Goal: Task Accomplishment & Management: Use online tool/utility

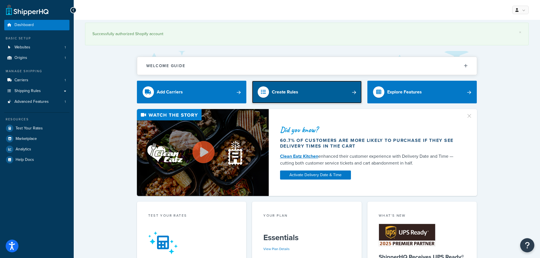
click at [273, 89] on div "Create Rules" at bounding box center [285, 92] width 26 height 8
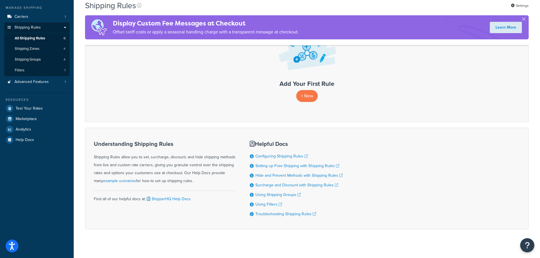
scroll to position [71, 0]
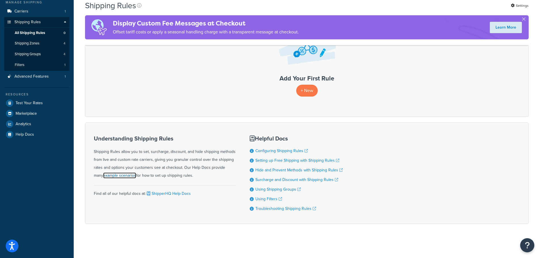
click at [105, 174] on link "example scenarios" at bounding box center [119, 176] width 33 height 6
click at [308, 87] on p "+ New" at bounding box center [307, 91] width 22 height 12
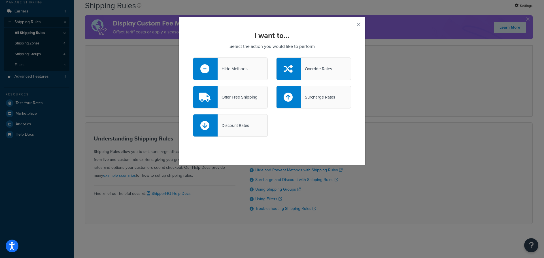
click at [242, 71] on div "Hide Methods" at bounding box center [233, 69] width 30 height 8
click at [0, 0] on input "Hide Methods" at bounding box center [0, 0] width 0 height 0
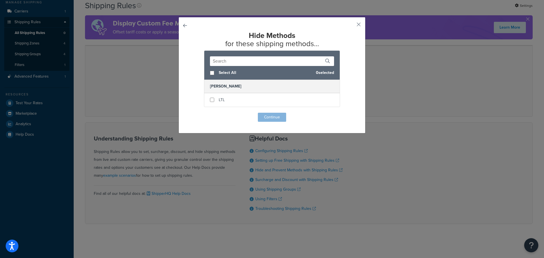
click at [193, 113] on button "button" at bounding box center [193, 113] width 0 height 0
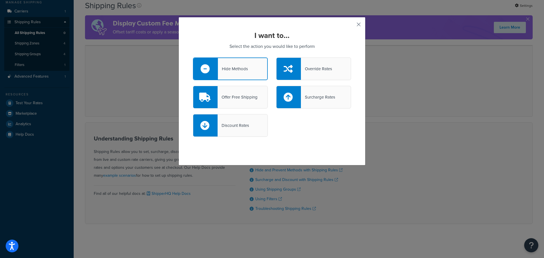
click at [351, 26] on button "button" at bounding box center [350, 26] width 1 height 1
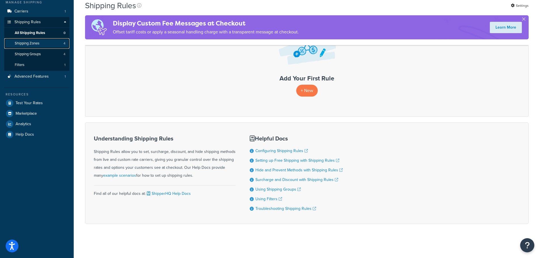
click at [41, 41] on link "Shipping Zones 4" at bounding box center [36, 43] width 65 height 10
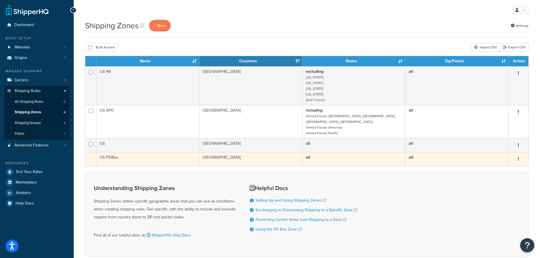
click at [517, 155] on button "button" at bounding box center [518, 159] width 8 height 9
click at [397, 152] on td "all" at bounding box center [353, 159] width 103 height 14
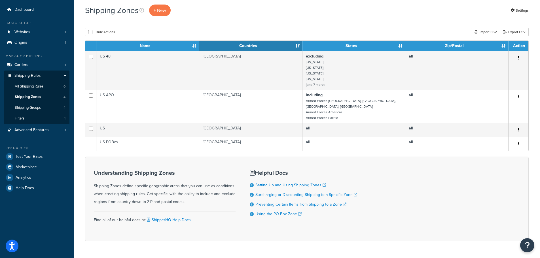
scroll to position [27, 0]
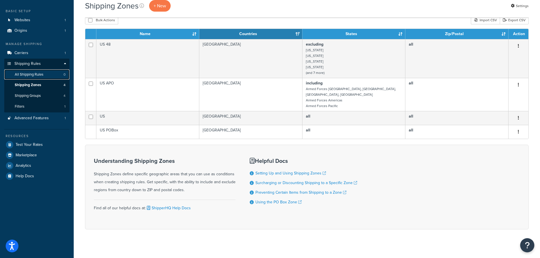
click at [36, 73] on span "All Shipping Rules" at bounding box center [29, 74] width 29 height 5
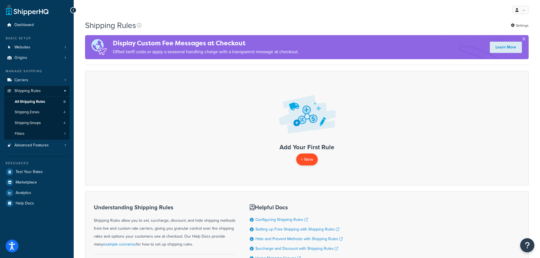
click at [310, 161] on p "+ New" at bounding box center [307, 160] width 22 height 12
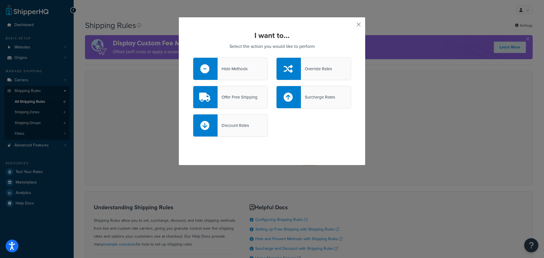
click at [351, 26] on button "button" at bounding box center [350, 26] width 1 height 1
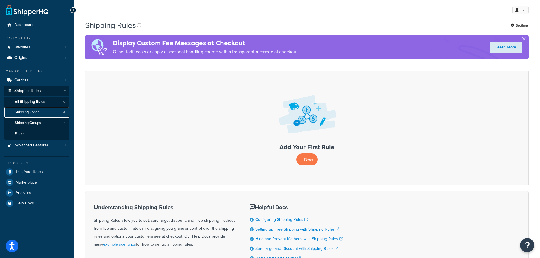
click at [27, 112] on span "Shipping Zones" at bounding box center [27, 112] width 25 height 5
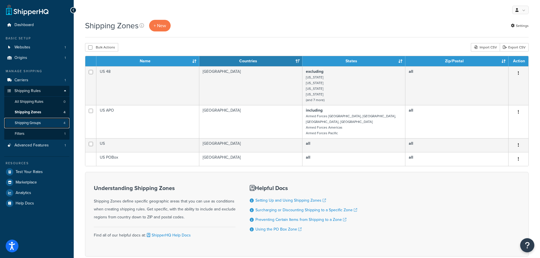
click at [35, 122] on span "Shipping Groups" at bounding box center [28, 123] width 26 height 5
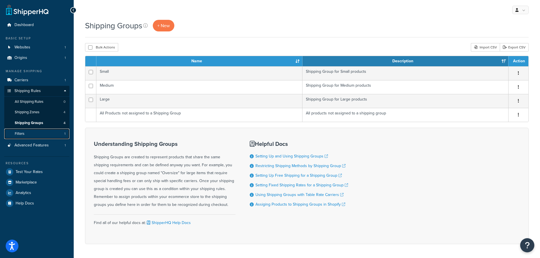
click at [32, 132] on link "Filters 1" at bounding box center [36, 134] width 65 height 10
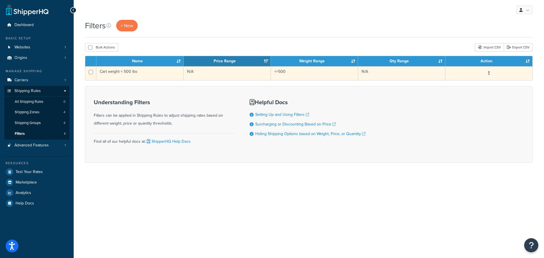
click at [488, 72] on button "button" at bounding box center [489, 73] width 8 height 9
click at [408, 83] on link "Edit" at bounding box center [402, 85] width 45 height 12
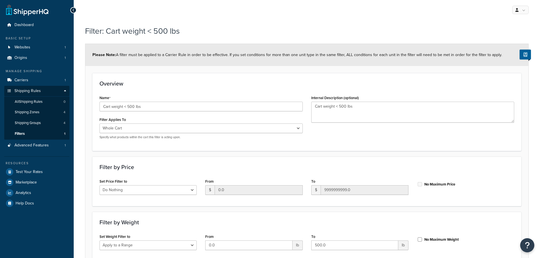
select select "range"
click at [141, 109] on input "Cart weight < 500 lbs" at bounding box center [200, 107] width 203 height 10
click at [128, 107] on input "Cart weight < 500 lbs" at bounding box center [200, 107] width 203 height 10
click at [129, 107] on input "Cart weight < 500 lbs" at bounding box center [200, 107] width 203 height 10
click at [129, 106] on input "Cart weight < 500 lbs" at bounding box center [200, 107] width 203 height 10
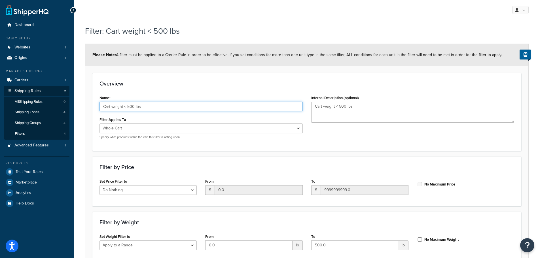
drag, startPoint x: 128, startPoint y: 106, endPoint x: 133, endPoint y: 107, distance: 5.7
click at [133, 107] on input "Cart weight < 500 lbs" at bounding box center [200, 107] width 203 height 10
type input "Cart weight < 150 lbs"
click at [337, 104] on textarea "Cart weight < 500 lbs" at bounding box center [412, 112] width 203 height 21
drag, startPoint x: 340, startPoint y: 106, endPoint x: 345, endPoint y: 108, distance: 5.7
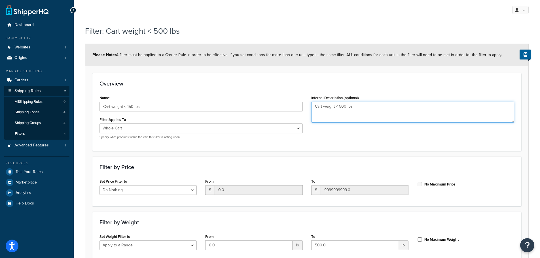
click at [345, 108] on textarea "Cart weight < 500 lbs" at bounding box center [412, 112] width 203 height 21
type textarea "Cart weight < 150 lbs"
click at [266, 79] on div "Overview Name Cart weight < 150 lbs Filter Applies To Whole Cart Everything in …" at bounding box center [306, 112] width 429 height 78
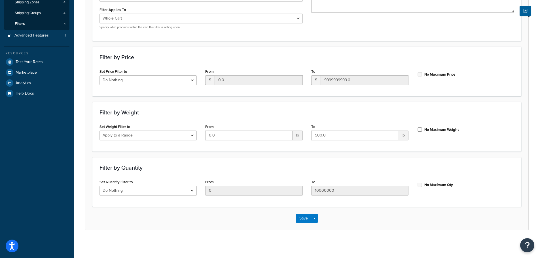
scroll to position [111, 0]
click at [340, 135] on input "500.0" at bounding box center [354, 135] width 87 height 10
click at [421, 129] on input "No Maximum Weight" at bounding box center [420, 129] width 6 height 4
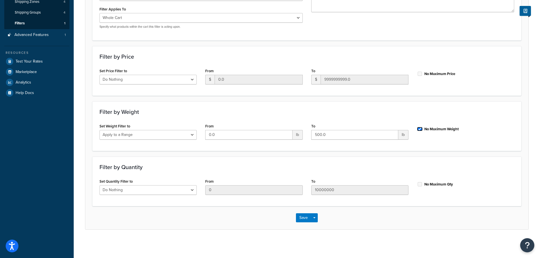
checkbox input "true"
click at [303, 217] on button "Save" at bounding box center [303, 217] width 15 height 9
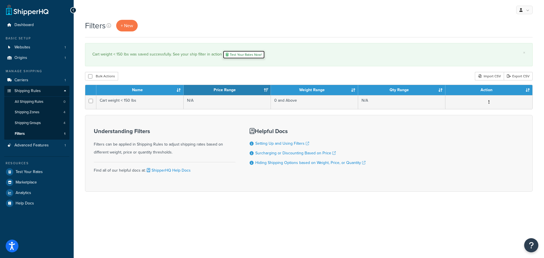
click at [240, 56] on link "Test Your Rates Now!" at bounding box center [244, 54] width 42 height 9
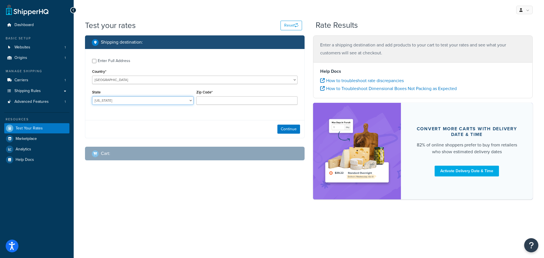
click at [130, 100] on select "[US_STATE] [US_STATE] [US_STATE] [US_STATE] [US_STATE] Armed Forces Americas Ar…" at bounding box center [142, 100] width 101 height 9
select select "CA"
click at [92, 97] on select "[US_STATE] [US_STATE] [US_STATE] [US_STATE] [US_STATE] Armed Forces Americas Ar…" at bounding box center [142, 100] width 101 height 9
paste input "93030"
type input "93030"
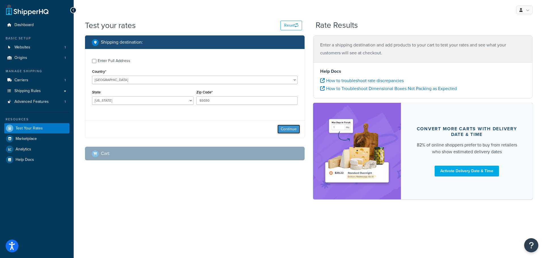
click at [287, 130] on button "Continue" at bounding box center [288, 129] width 23 height 9
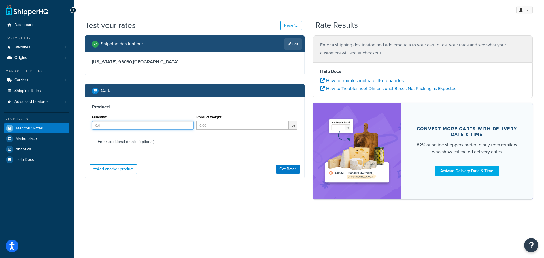
click at [164, 127] on input "Quantity*" at bounding box center [142, 125] width 101 height 9
type input "1"
click at [188, 123] on input "1" at bounding box center [142, 125] width 101 height 9
click at [208, 124] on input "Product Weight*" at bounding box center [242, 125] width 93 height 9
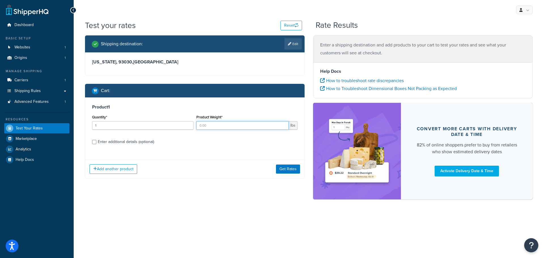
click at [230, 126] on input "Product Weight*" at bounding box center [242, 125] width 93 height 9
click at [205, 126] on input "Product Weight*" at bounding box center [242, 125] width 93 height 9
type input "80"
click at [292, 171] on button "Get Rates" at bounding box center [288, 169] width 24 height 9
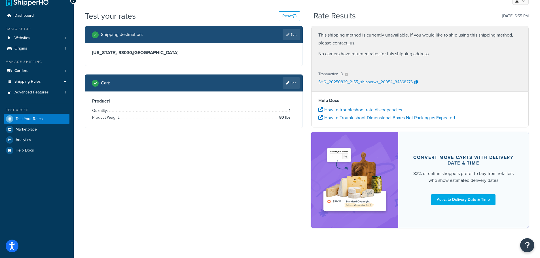
scroll to position [13, 0]
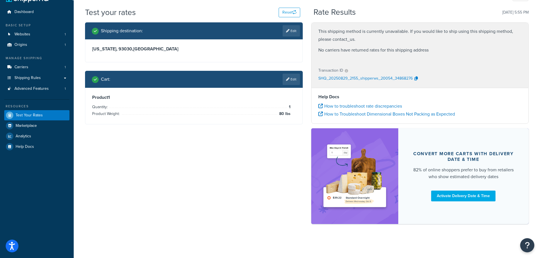
click at [303, 82] on div "Shipping destination : Edit California, 93030 , United States Cart : Edit Produ…" at bounding box center [194, 77] width 226 height 111
click at [293, 81] on link "Edit" at bounding box center [291, 79] width 17 height 11
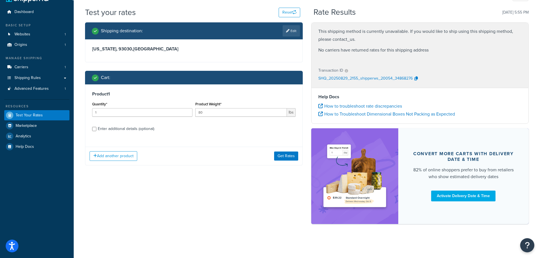
click at [112, 130] on div "Enter additional details (optional)" at bounding box center [126, 129] width 56 height 8
click at [96, 130] on input "Enter additional details (optional)" at bounding box center [94, 129] width 4 height 4
checkbox input "true"
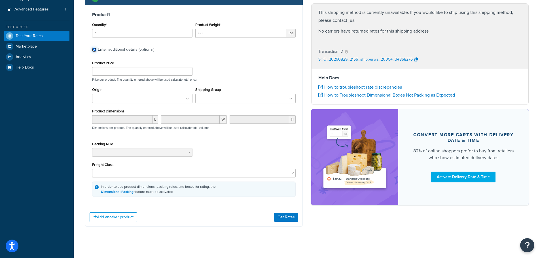
scroll to position [98, 0]
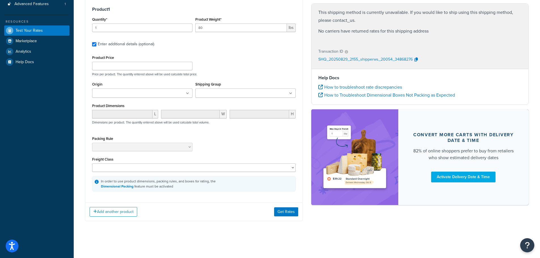
click at [183, 92] on ul at bounding box center [142, 92] width 100 height 9
click at [235, 95] on input "Shipping Group" at bounding box center [222, 93] width 50 height 6
click at [243, 77] on div "Product Price Price per product. The quantity entered above will be used calcul…" at bounding box center [193, 123] width 203 height 139
click at [129, 165] on div "Freight Class 50 55 60 65 70 77.5 85 92.5 100 110 125 150 175 200 250 300 400 5…" at bounding box center [193, 165] width 203 height 16
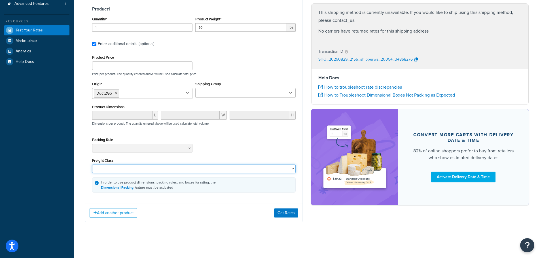
click at [131, 170] on select "50 55 60 65 70 77.5 85 92.5 100 110 125 150 175 200 250 300 400 500" at bounding box center [193, 169] width 203 height 9
drag, startPoint x: 131, startPoint y: 170, endPoint x: 167, endPoint y: 190, distance: 40.7
click at [131, 170] on select "50 55 60 65 70 77.5 85 92.5 100 110 125 150 175 200 250 300 400 500" at bounding box center [193, 169] width 203 height 9
click at [288, 216] on button "Get Rates" at bounding box center [286, 213] width 24 height 9
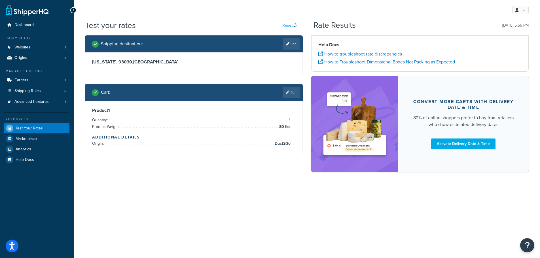
scroll to position [0, 0]
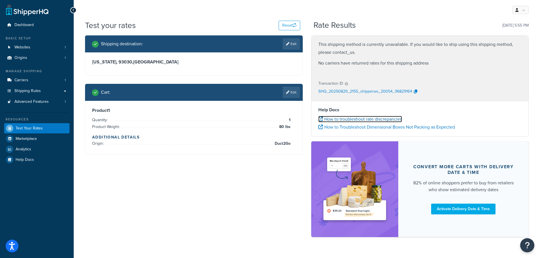
click at [378, 121] on link "How to troubleshoot rate discrepancies" at bounding box center [360, 119] width 84 height 7
click at [290, 43] on link "Edit" at bounding box center [291, 43] width 17 height 11
select select "CA"
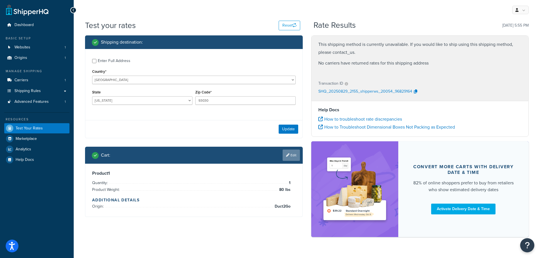
click at [289, 156] on link "Edit" at bounding box center [291, 155] width 17 height 11
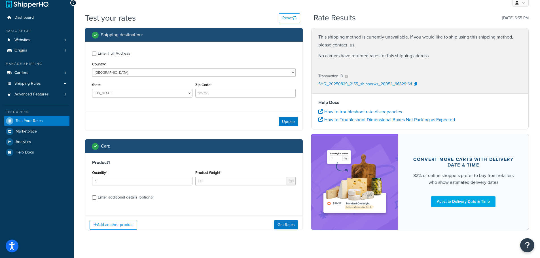
scroll to position [13, 0]
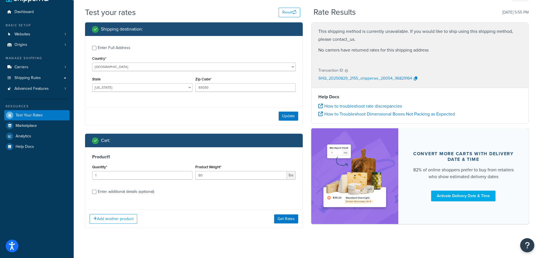
click at [133, 194] on div "Enter additional details (optional)" at bounding box center [126, 192] width 56 height 8
click at [96, 194] on input "Enter additional details (optional)" at bounding box center [94, 192] width 4 height 4
checkbox input "true"
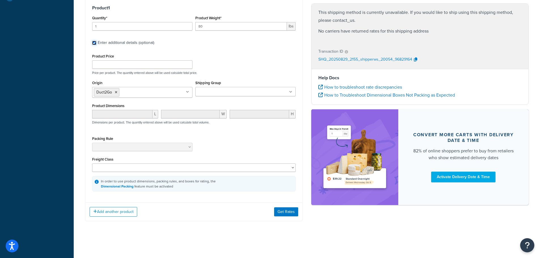
scroll to position [163, 0]
click at [212, 26] on input "80" at bounding box center [241, 26] width 92 height 9
type input "155"
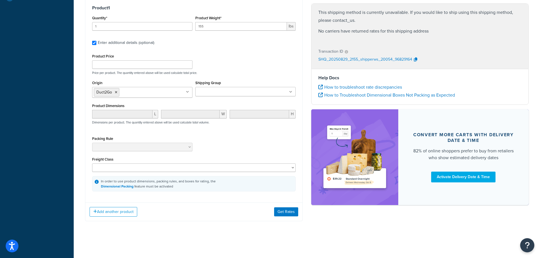
click at [237, 42] on label "Enter additional details (optional)" at bounding box center [197, 42] width 198 height 9
click at [96, 42] on input "Enter additional details (optional)" at bounding box center [94, 43] width 4 height 4
checkbox input "false"
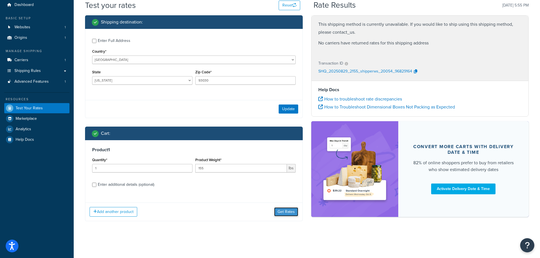
click at [290, 210] on button "Get Rates" at bounding box center [286, 211] width 24 height 9
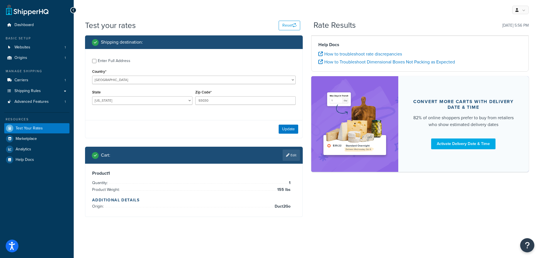
scroll to position [0, 0]
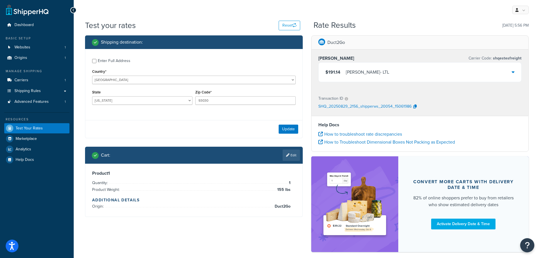
click at [508, 70] on div "$191.14 Estes - LTL" at bounding box center [420, 72] width 203 height 19
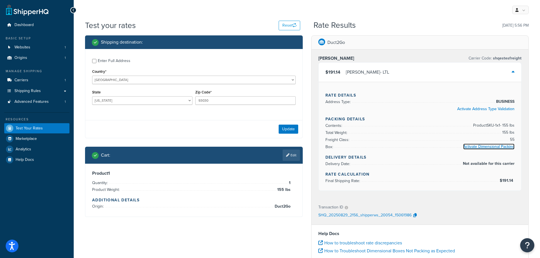
click at [494, 147] on link "Activate Dimensional Packing" at bounding box center [488, 147] width 51 height 6
click at [287, 154] on icon at bounding box center [287, 155] width 3 height 3
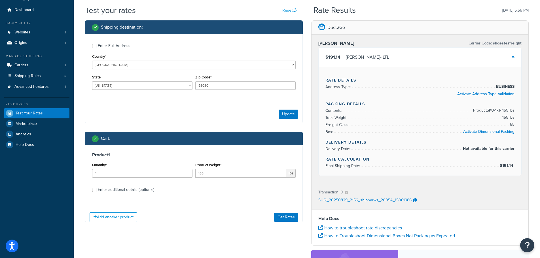
scroll to position [85, 0]
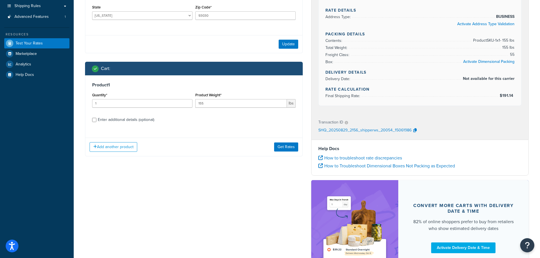
click at [106, 121] on div "Enter additional details (optional)" at bounding box center [126, 120] width 56 height 8
click at [96, 121] on input "Enter additional details (optional)" at bounding box center [94, 120] width 4 height 4
checkbox input "true"
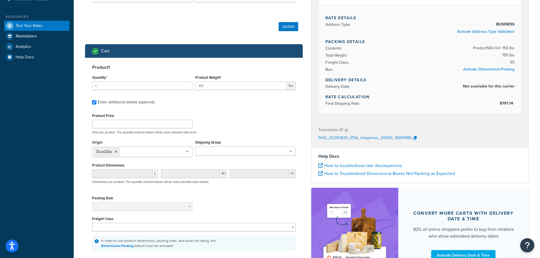
scroll to position [24, 0]
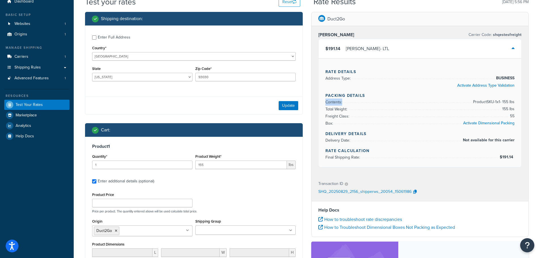
drag, startPoint x: 464, startPoint y: 102, endPoint x: 515, endPoint y: 100, distance: 51.3
click at [515, 100] on div "Rate Details Address Type: BUSINESS Activate Address Type Validation Packing De…" at bounding box center [420, 112] width 203 height 109
click at [512, 106] on span "155 lbs" at bounding box center [508, 109] width 14 height 7
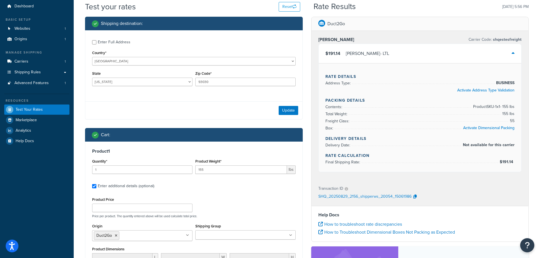
drag, startPoint x: 469, startPoint y: 190, endPoint x: 463, endPoint y: 180, distance: 11.3
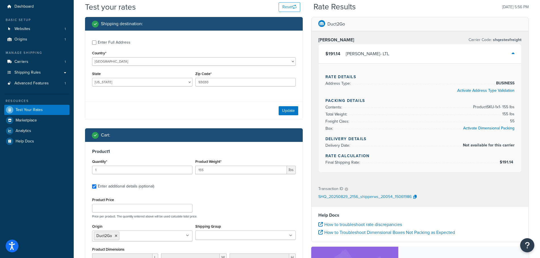
scroll to position [0, 0]
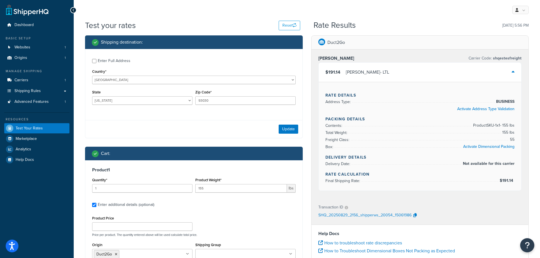
drag, startPoint x: 405, startPoint y: 182, endPoint x: 151, endPoint y: 22, distance: 300.5
click at [28, 24] on span "Dashboard" at bounding box center [23, 25] width 19 height 5
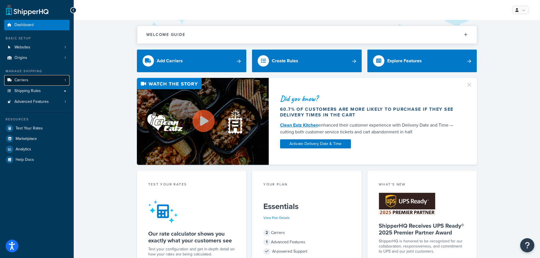
click at [33, 78] on link "Carriers 1" at bounding box center [36, 80] width 65 height 10
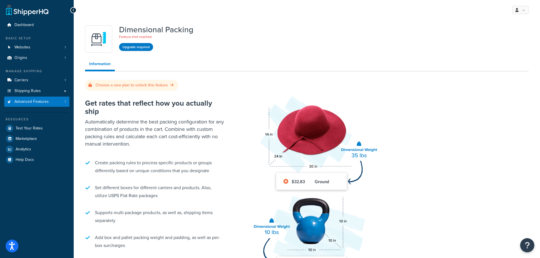
drag, startPoint x: 176, startPoint y: 147, endPoint x: 119, endPoint y: 24, distance: 134.9
click at [45, 128] on link "Test Your Rates" at bounding box center [36, 128] width 65 height 10
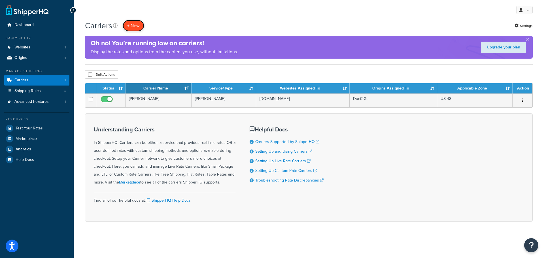
click at [133, 26] on button "+ New" at bounding box center [134, 26] width 22 height 12
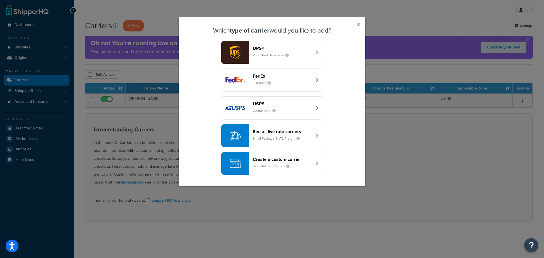
click at [279, 135] on div "See all live rate carriers Small Package & LTL Freight" at bounding box center [282, 136] width 59 height 14
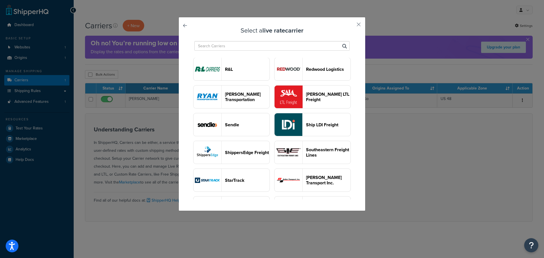
scroll to position [595, 0]
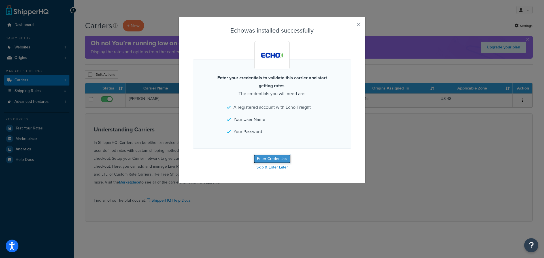
click at [278, 159] on button "Enter Credentials" at bounding box center [272, 158] width 37 height 9
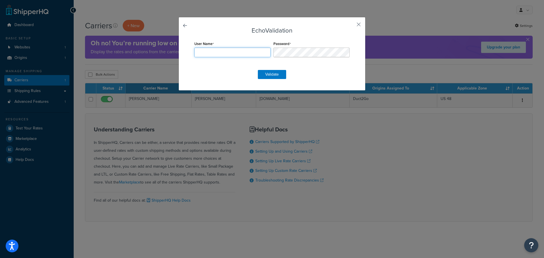
click at [230, 49] on input "User Name" at bounding box center [232, 53] width 76 height 10
type input "Duct2Go"
click at [281, 74] on button "Validate" at bounding box center [272, 74] width 28 height 9
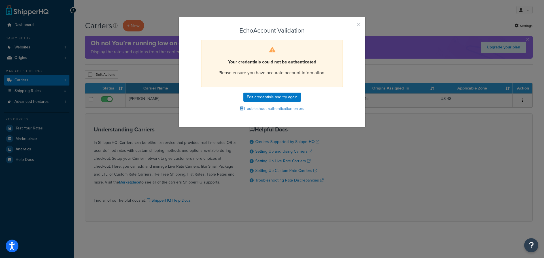
drag, startPoint x: 356, startPoint y: 23, endPoint x: 315, endPoint y: 23, distance: 41.4
click at [351, 26] on button "button" at bounding box center [350, 26] width 1 height 1
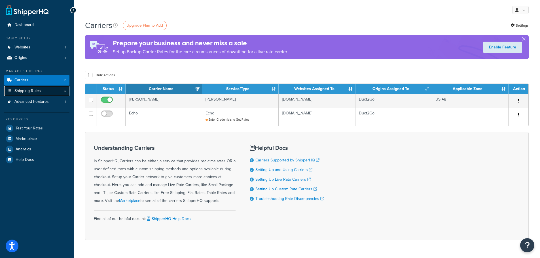
click at [46, 91] on link "Shipping Rules" at bounding box center [36, 91] width 65 height 10
